Goal: Information Seeking & Learning: Learn about a topic

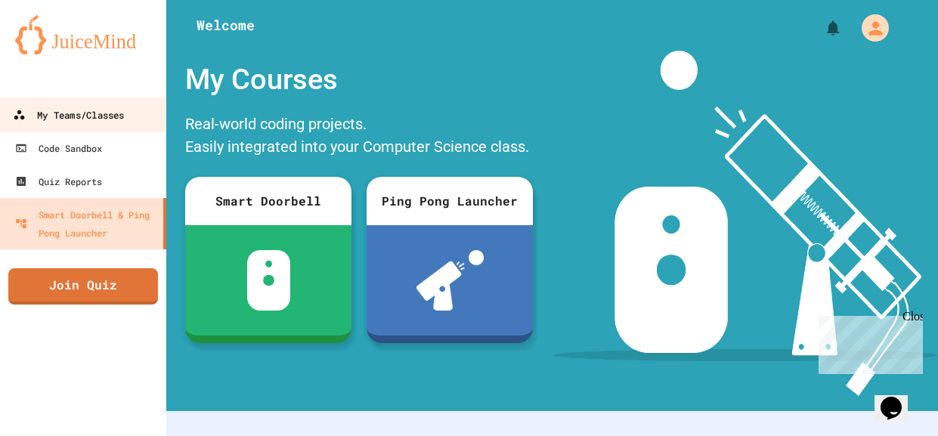
click at [91, 118] on div "My Teams/Classes" at bounding box center [68, 115] width 111 height 19
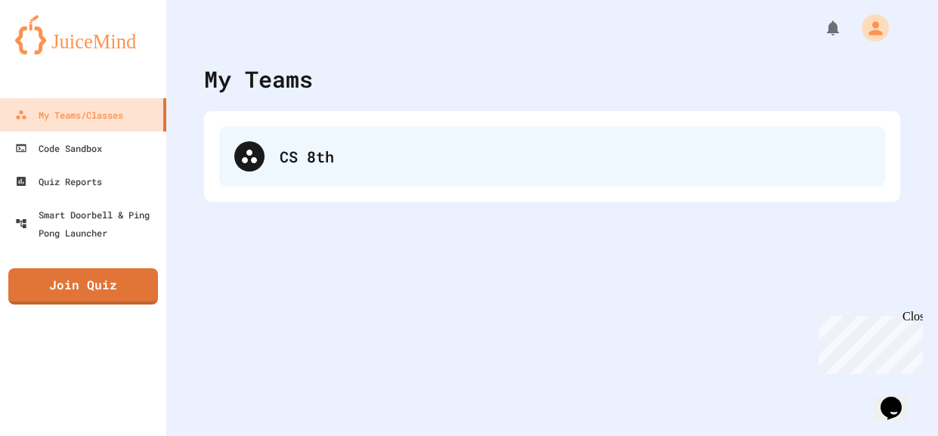
click at [284, 144] on div "CS 8th" at bounding box center [552, 156] width 666 height 60
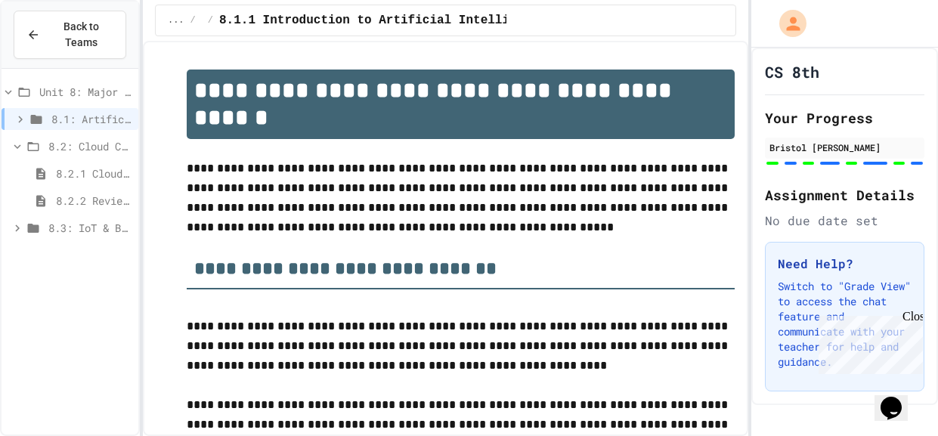
click at [94, 229] on span "8.3: IoT & Big Data" at bounding box center [90, 228] width 84 height 16
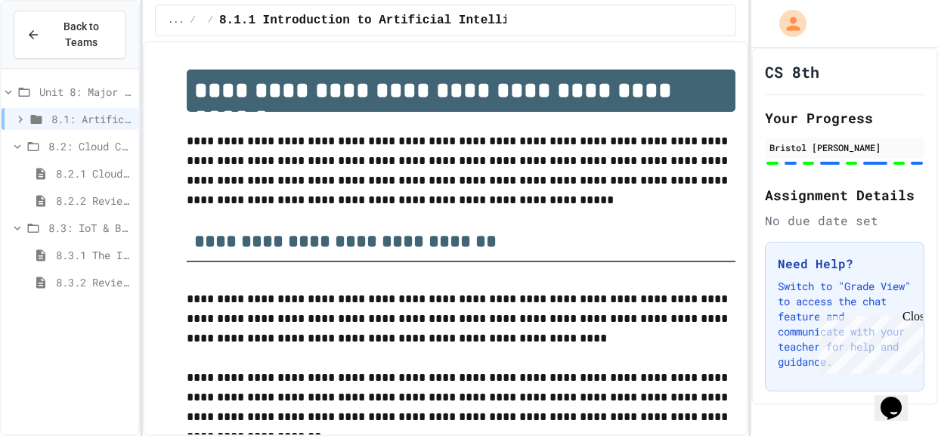
click at [87, 278] on span "8.3.2 Review - The Internet of Things and Big Data" at bounding box center [94, 282] width 76 height 16
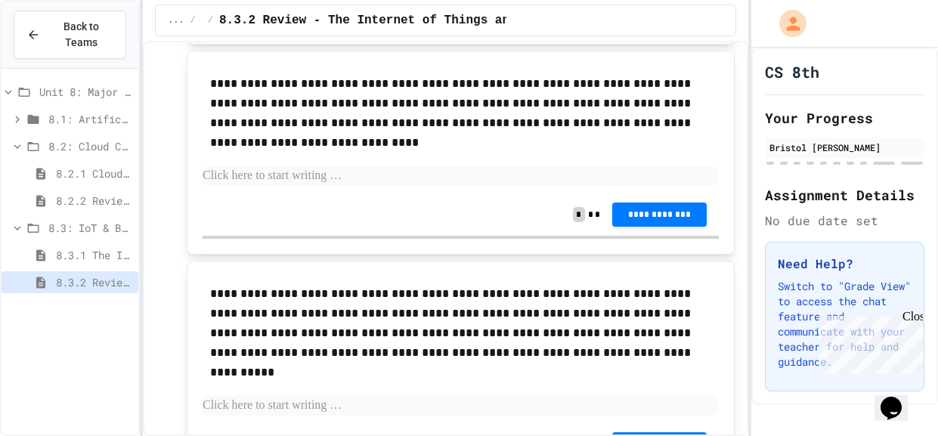
scroll to position [3074, 0]
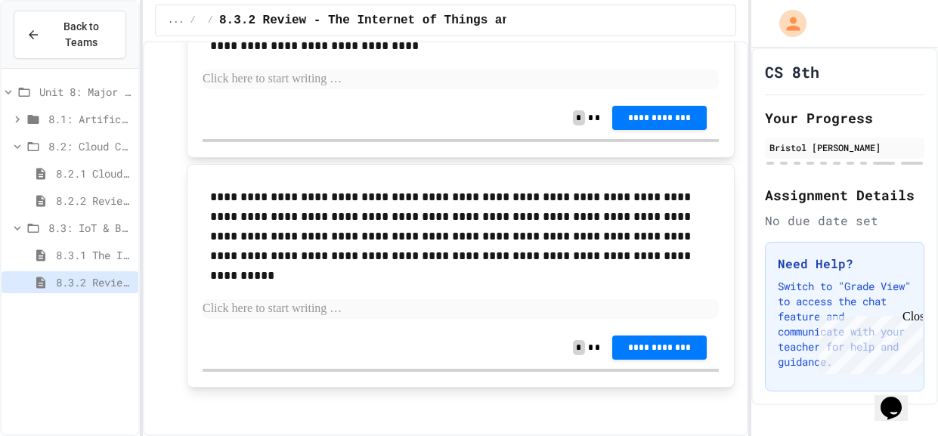
click at [101, 251] on span "8.3.1 The Internet of Things and Big Data: Our Connected Digital World" at bounding box center [94, 255] width 76 height 16
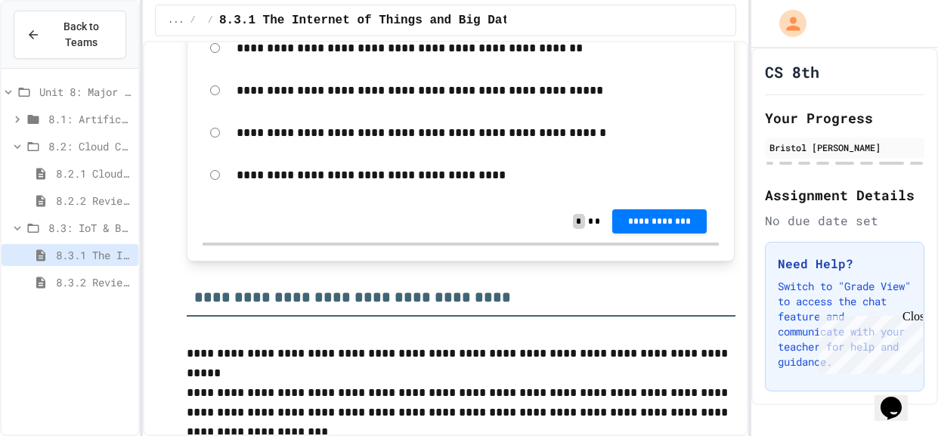
scroll to position [3229, 0]
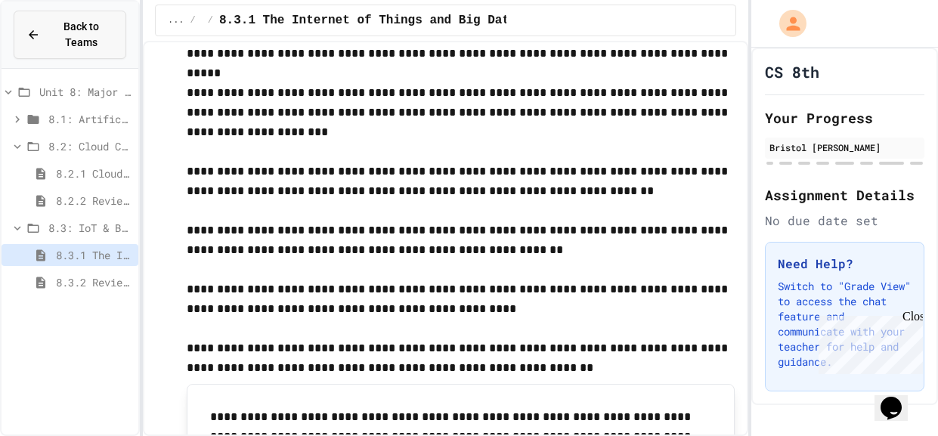
click at [71, 17] on button "Back to Teams" at bounding box center [70, 35] width 113 height 48
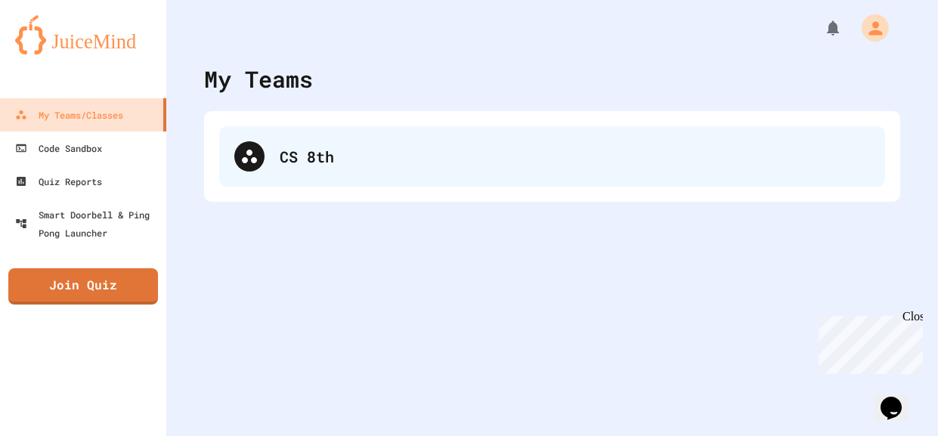
click at [413, 166] on div "CS 8th" at bounding box center [575, 156] width 590 height 23
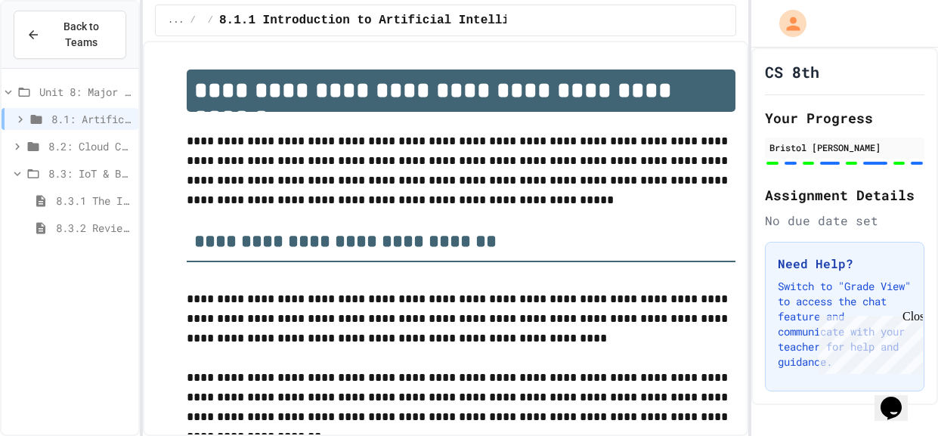
click at [79, 149] on span "8.2: Cloud Computing" at bounding box center [90, 146] width 84 height 16
click at [85, 173] on span "8.2.1 Cloud Computing: Transforming the Digital World" at bounding box center [94, 174] width 76 height 16
